Goal: Find specific page/section

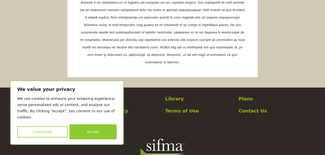
scroll to position [1029, 0]
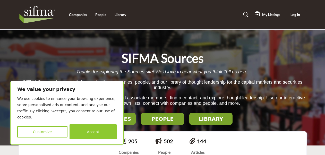
scroll to position [77, 0]
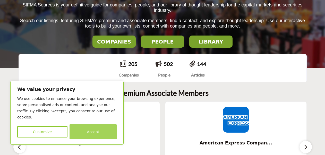
click at [90, 132] on button "Accept" at bounding box center [93, 132] width 47 height 15
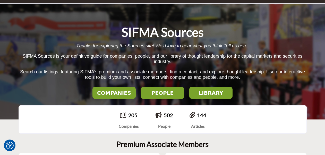
scroll to position [0, 0]
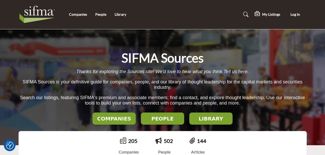
click at [134, 118] on h2 "LIBRARY" at bounding box center [114, 119] width 40 height 6
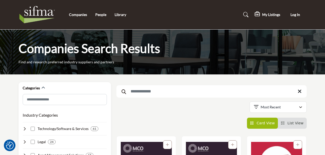
scroll to position [77, 0]
